Goal: Use online tool/utility

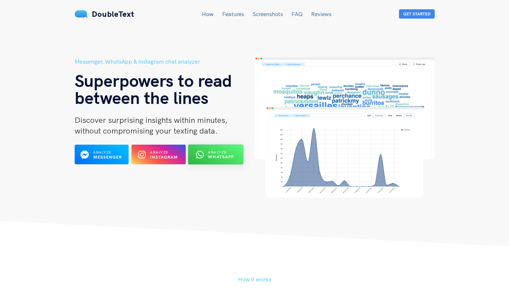
click at [225, 156] on b "WhatsApp" at bounding box center [221, 156] width 26 height 5
click at [221, 165] on div "Messenger, WhatsApp & Instagram chat analyzer Superpowers to read between the l…" at bounding box center [165, 127] width 180 height 140
click at [222, 153] on span "Analyze" at bounding box center [217, 152] width 19 height 5
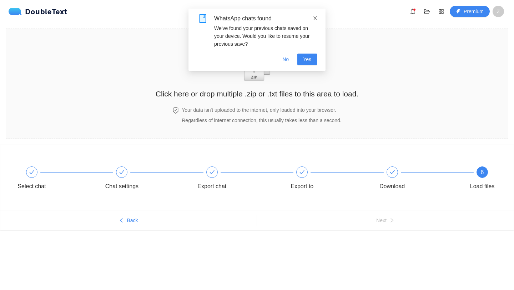
click at [315, 19] on icon "close" at bounding box center [316, 18] width 4 height 4
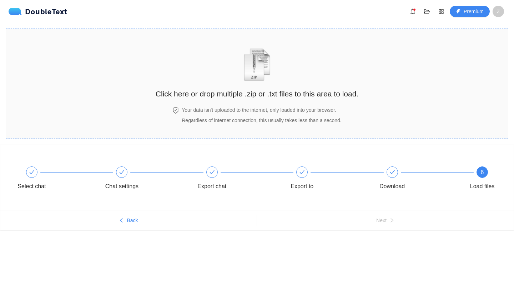
click at [261, 64] on img "zipOrTextIcon" at bounding box center [257, 64] width 33 height 33
click at [269, 69] on img "zipOrTextIcon" at bounding box center [257, 64] width 33 height 33
